Goal: Transaction & Acquisition: Purchase product/service

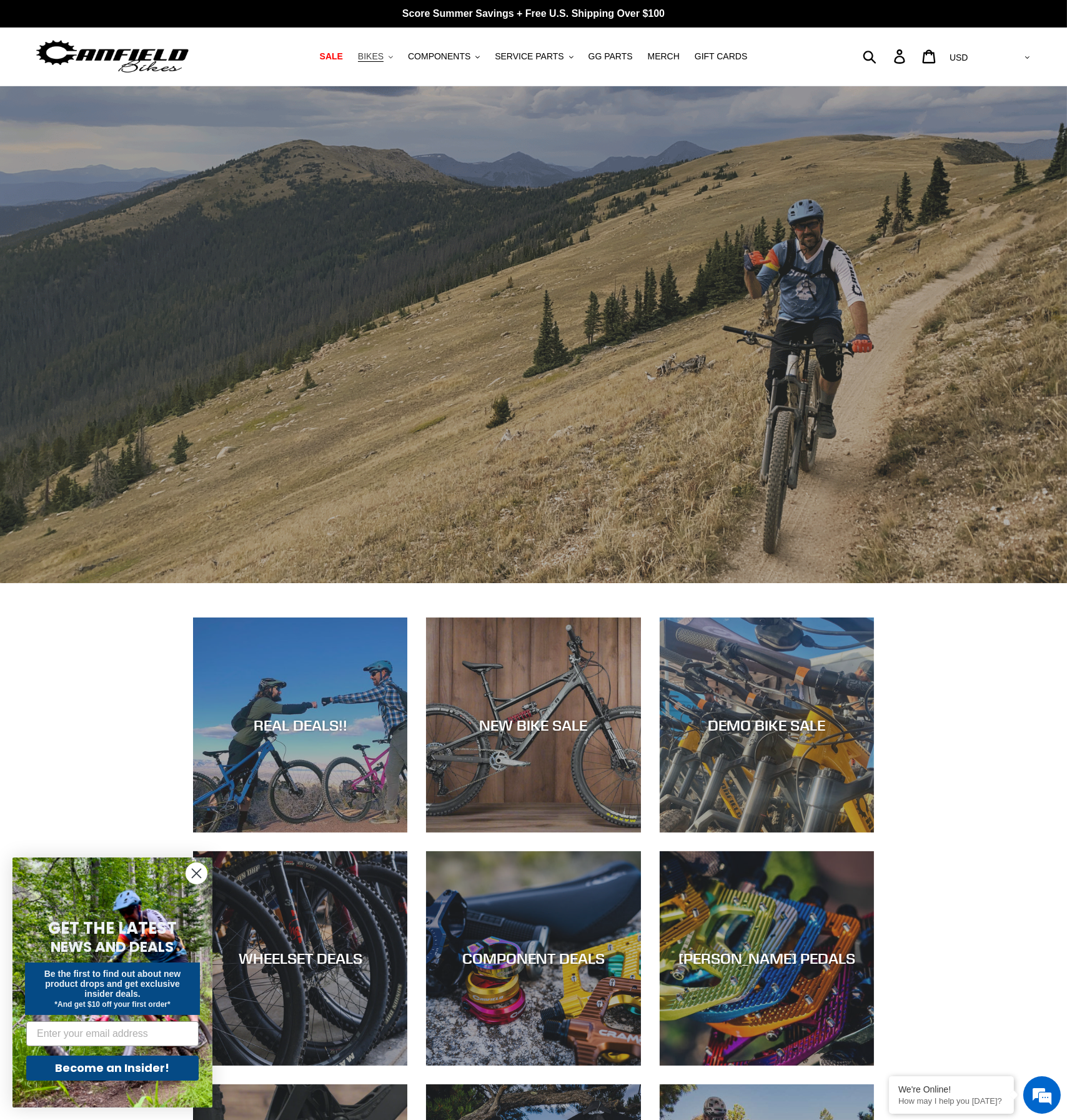
click at [380, 55] on span "BIKES" at bounding box center [370, 56] width 26 height 11
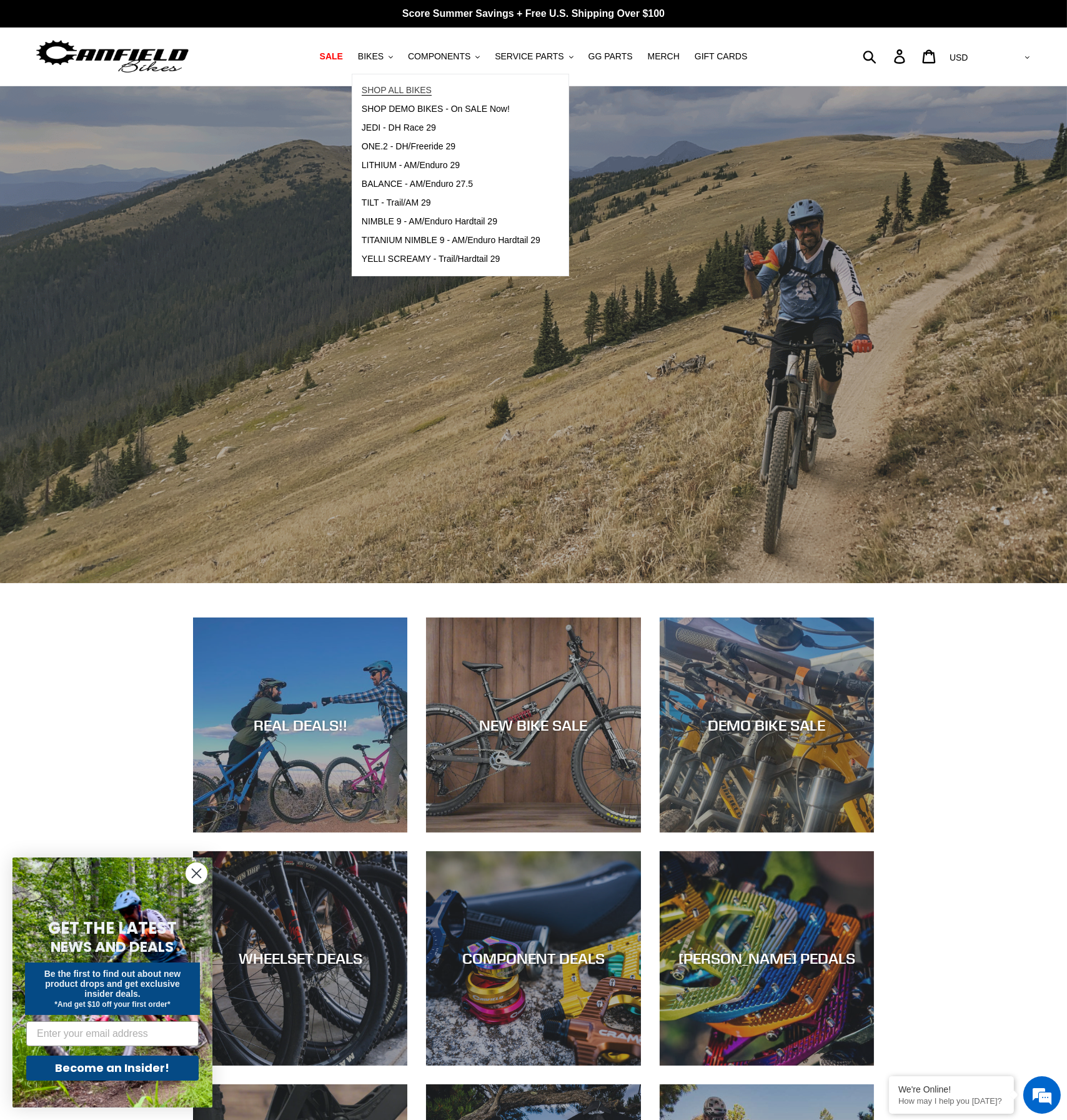
click at [381, 93] on span "SHOP ALL BIKES" at bounding box center [397, 90] width 70 height 11
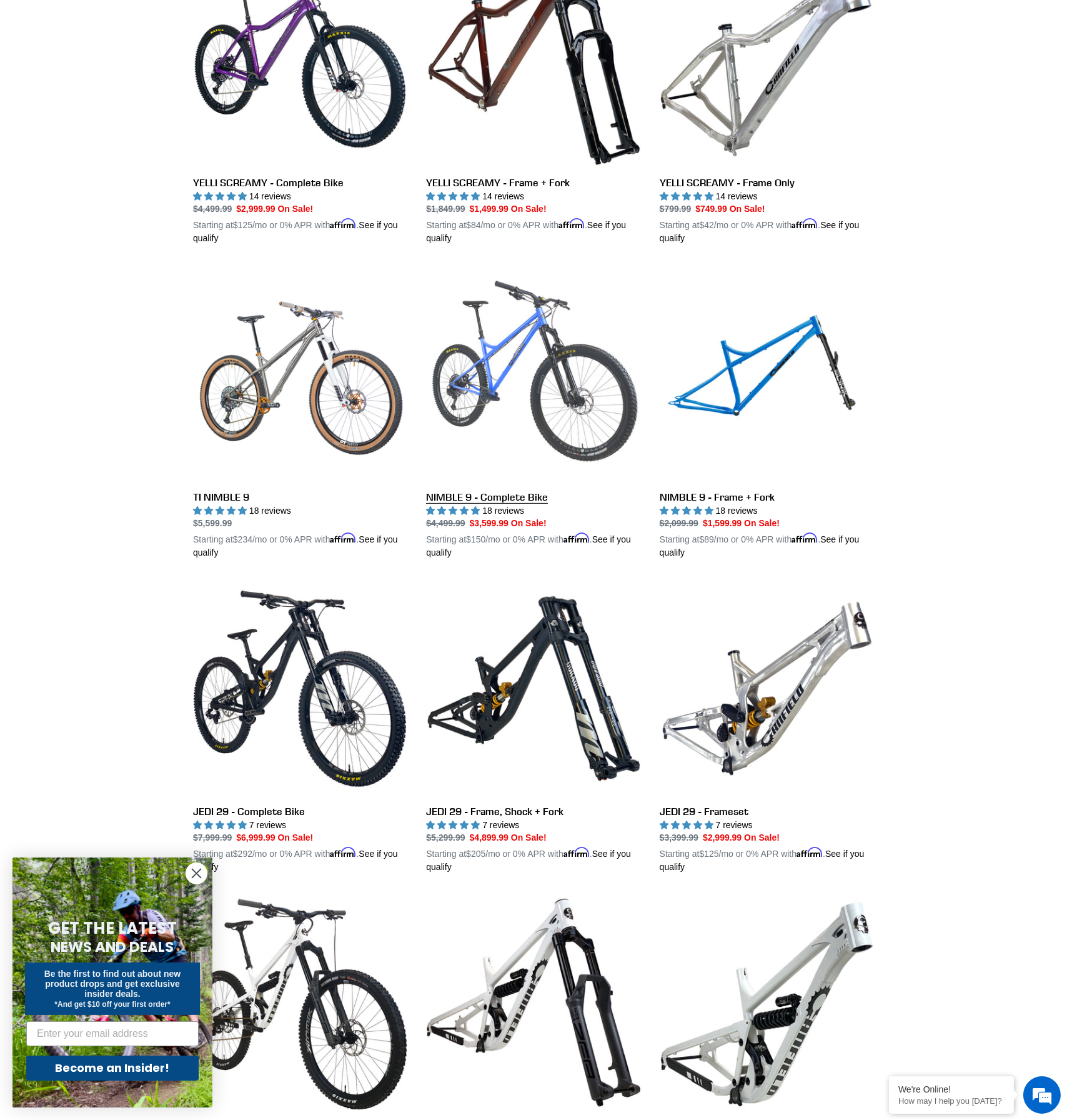
click at [462, 496] on link "NIMBLE 9 - Complete Bike" at bounding box center [532, 413] width 214 height 293
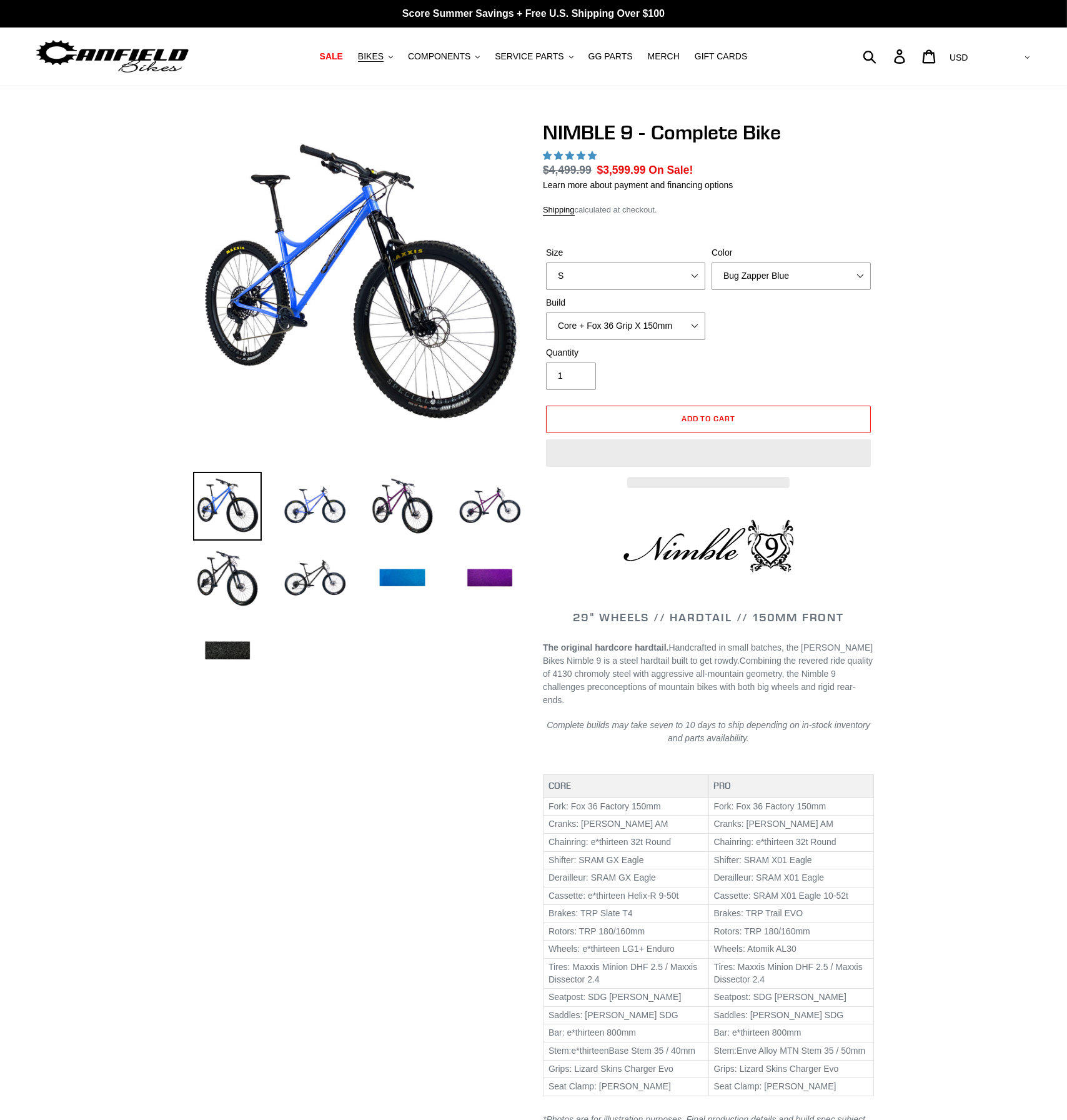
select select "highest-rating"
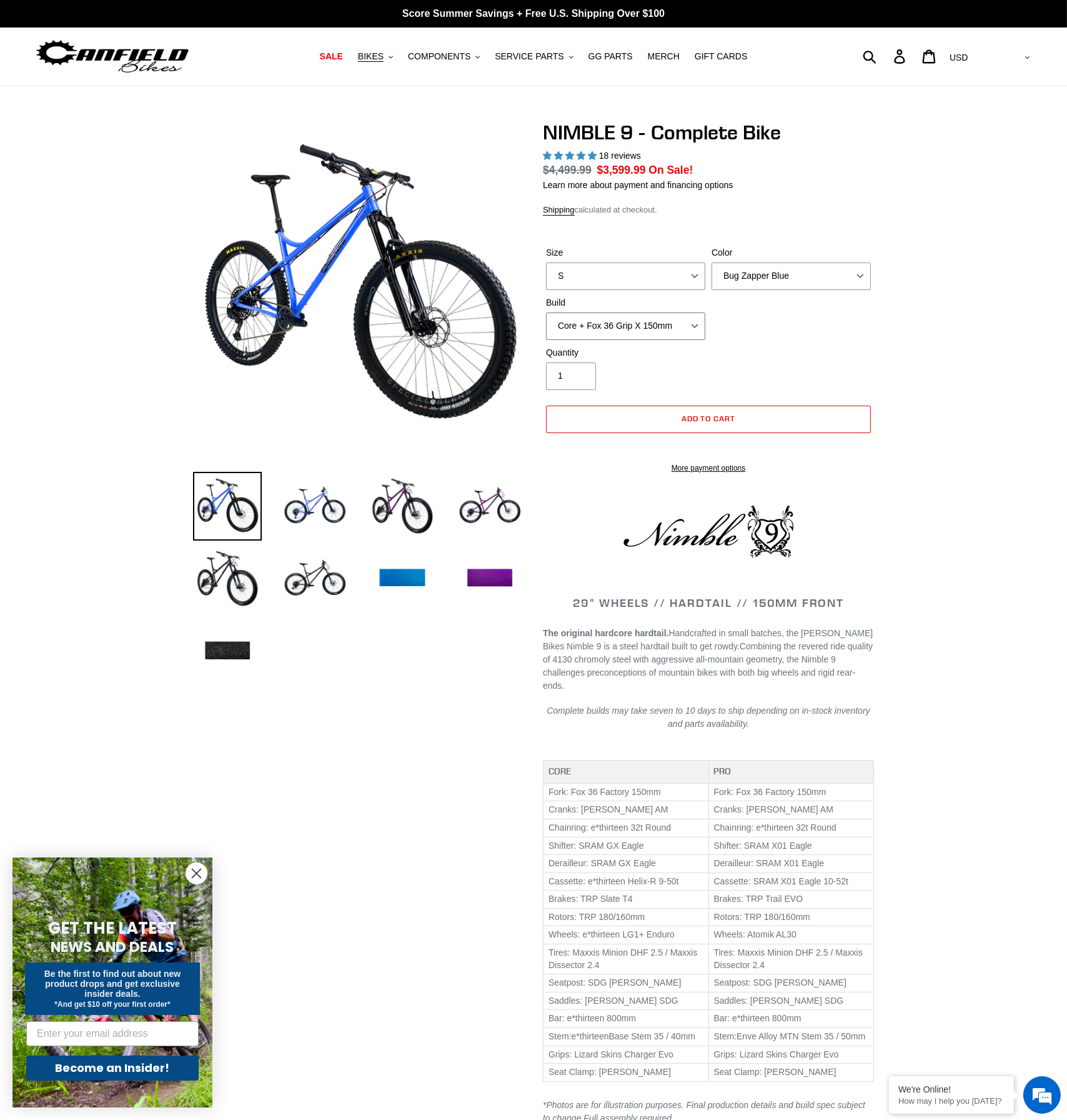
click at [659, 323] on select "Core + Fox 36 Grip X 150mm Pro + Fox 36 Grip X 150mm Core + RockShox Lyrik Ulti…" at bounding box center [625, 326] width 159 height 27
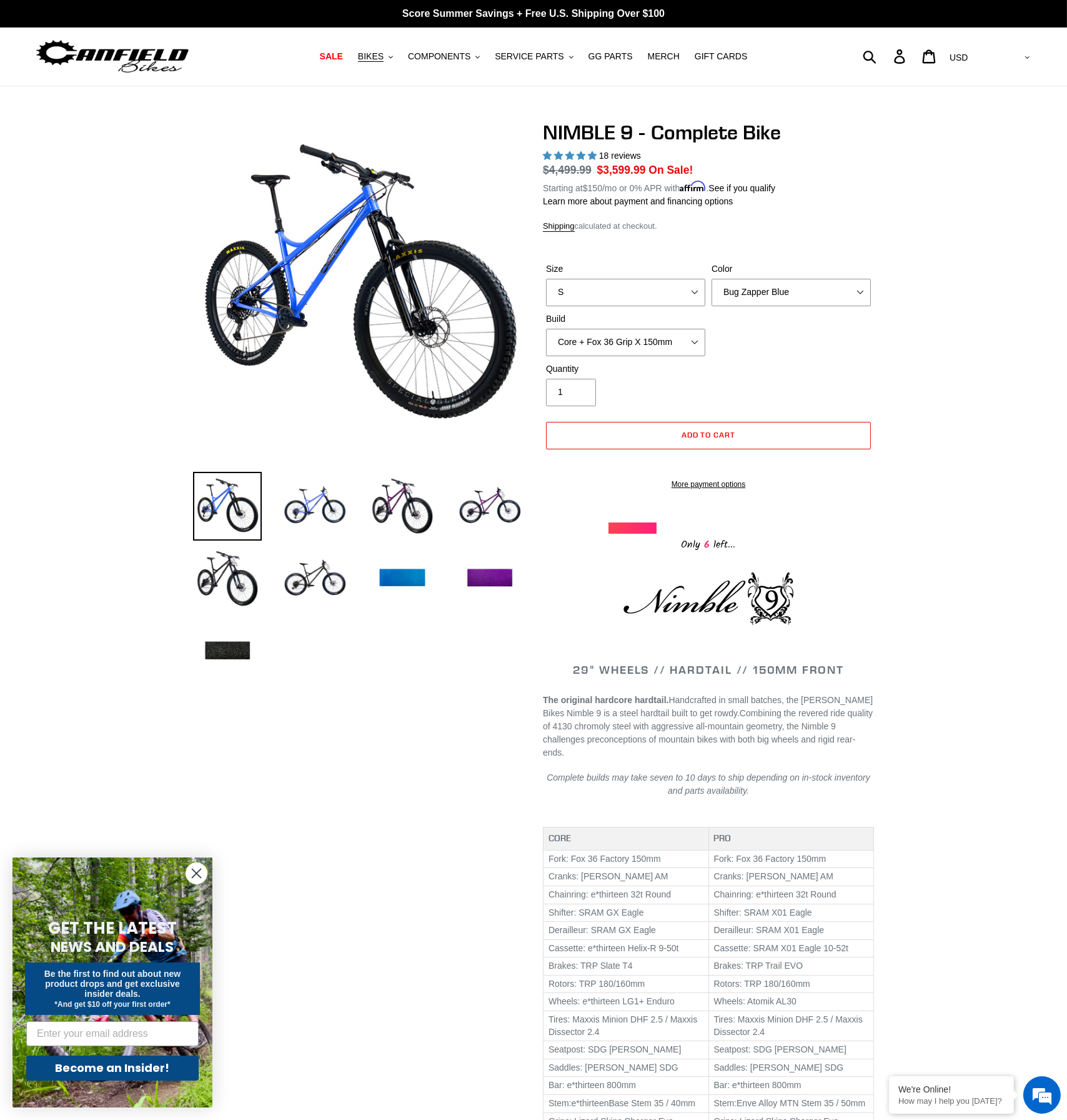
click at [781, 339] on div "Size S M L XL Color Bug Zapper Blue Purple Haze - Sold Out Galaxy Black Build C…" at bounding box center [709, 312] width 331 height 100
click at [671, 280] on select "S M L XL" at bounding box center [625, 292] width 159 height 27
click at [546, 279] on select "S M L XL" at bounding box center [625, 292] width 159 height 27
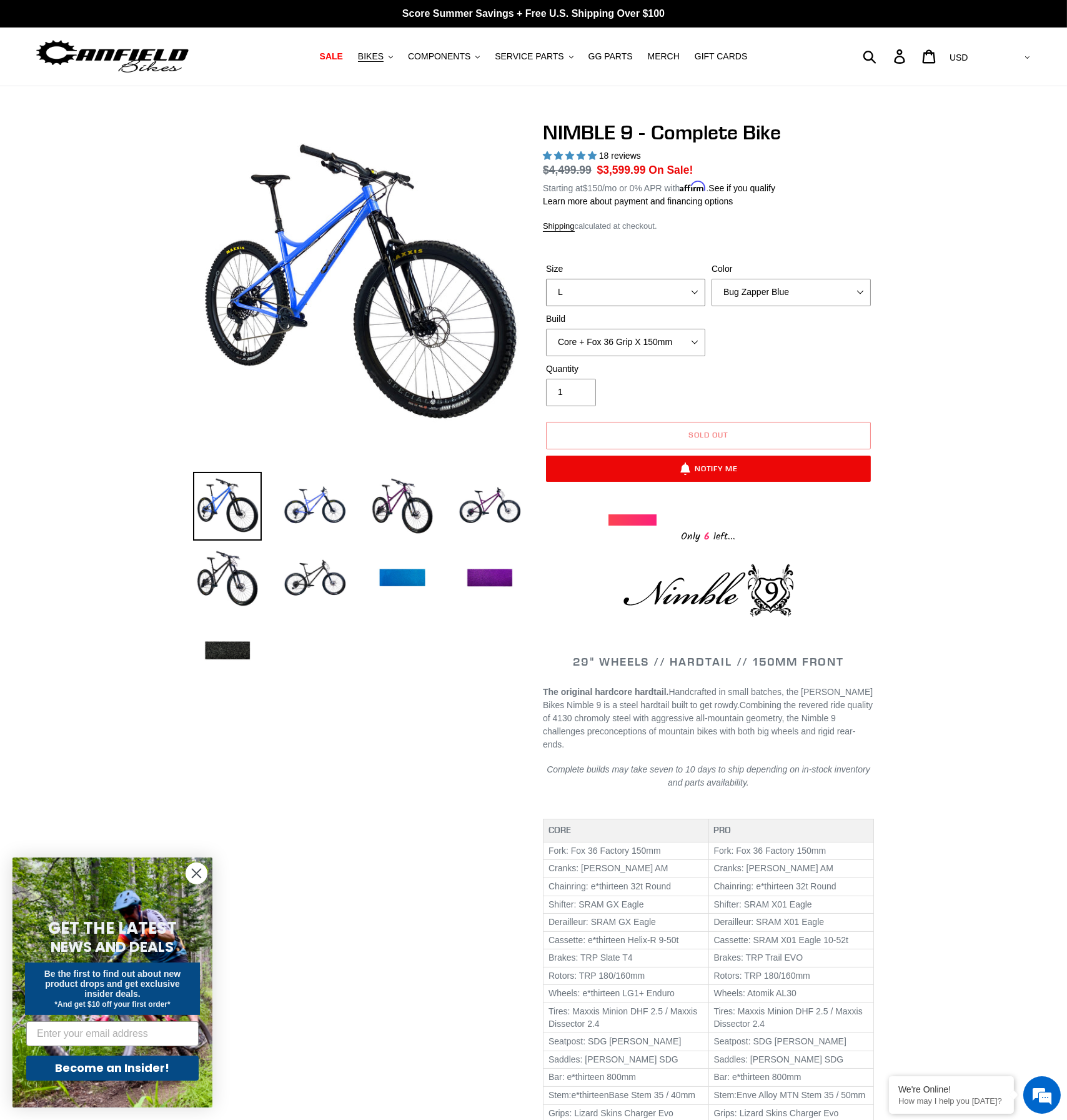
click at [623, 281] on select "S M L XL" at bounding box center [625, 292] width 159 height 27
select select "M"
click at [546, 279] on select "S M L XL" at bounding box center [625, 292] width 159 height 27
